Goal: Find specific page/section: Find specific page/section

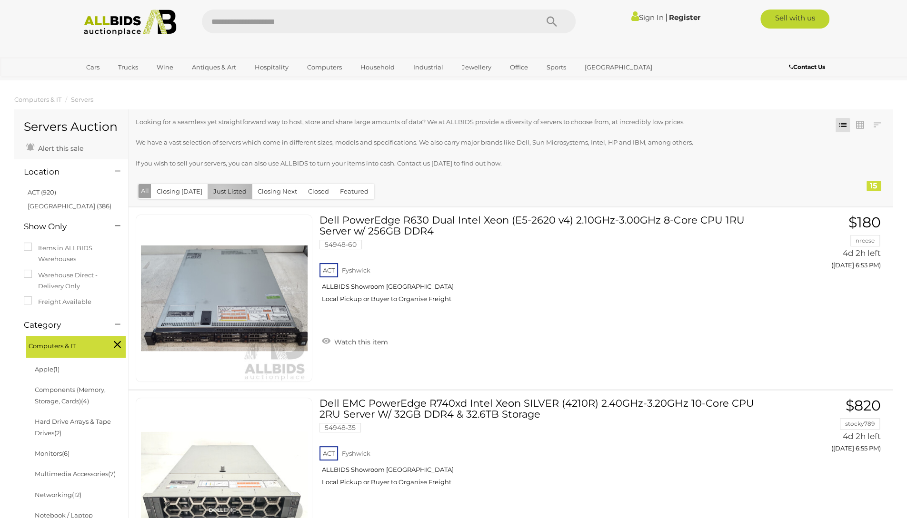
click at [217, 192] on button "Just Listed" at bounding box center [230, 191] width 45 height 15
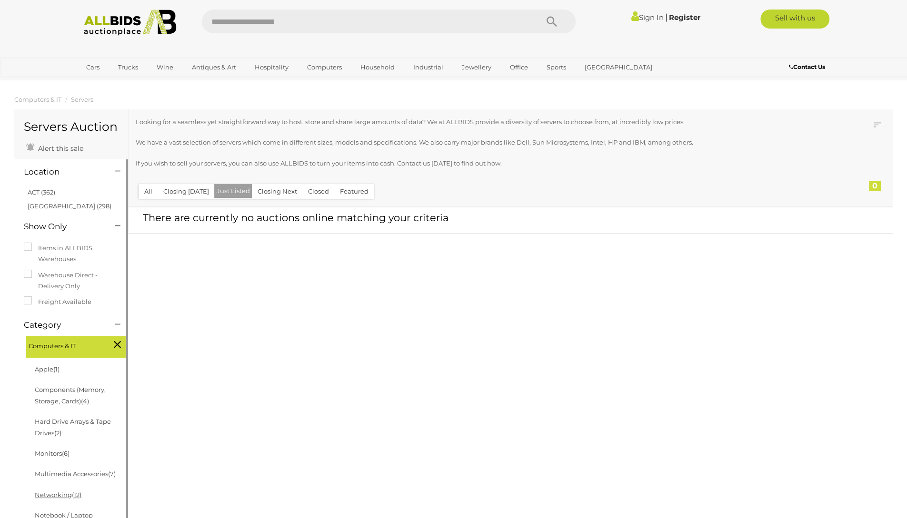
click at [66, 499] on link "Networking (12)" at bounding box center [58, 495] width 47 height 8
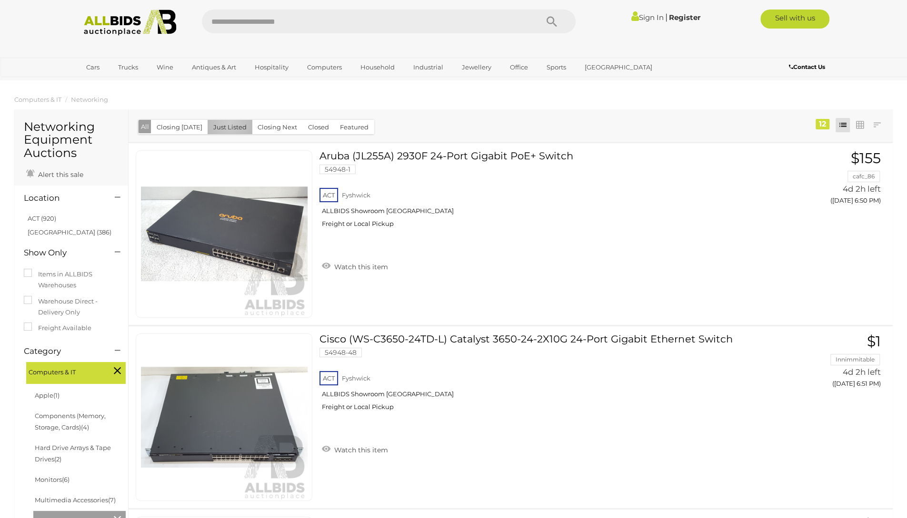
click at [226, 123] on button "Just Listed" at bounding box center [230, 127] width 45 height 15
